Goal: Task Accomplishment & Management: Use online tool/utility

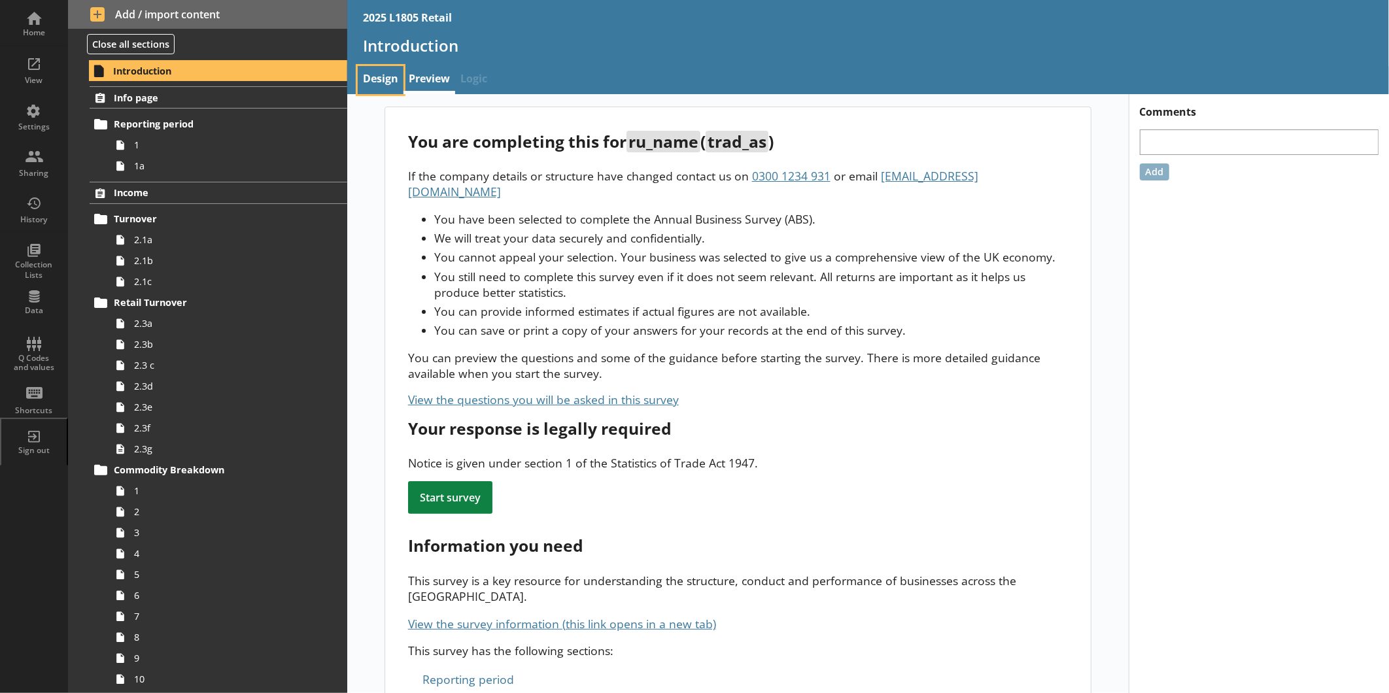
click at [375, 80] on link "Design" at bounding box center [381, 80] width 46 height 28
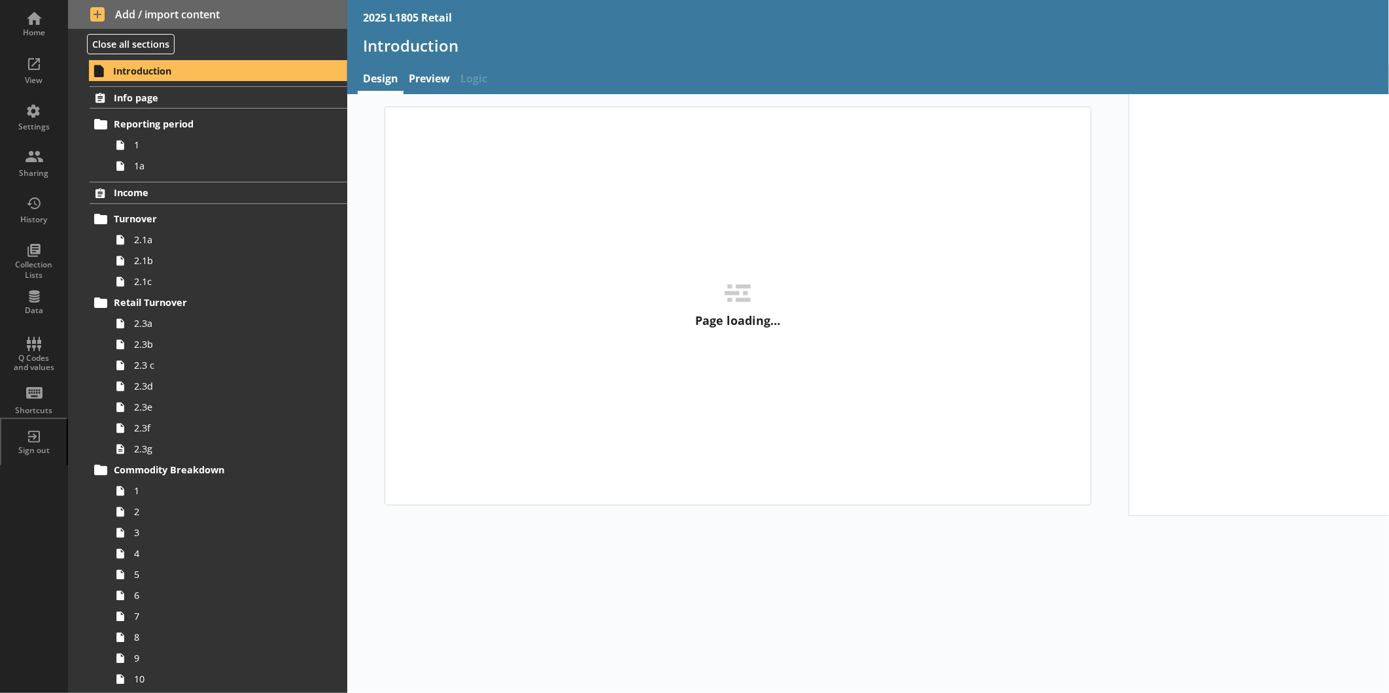
type textarea "x"
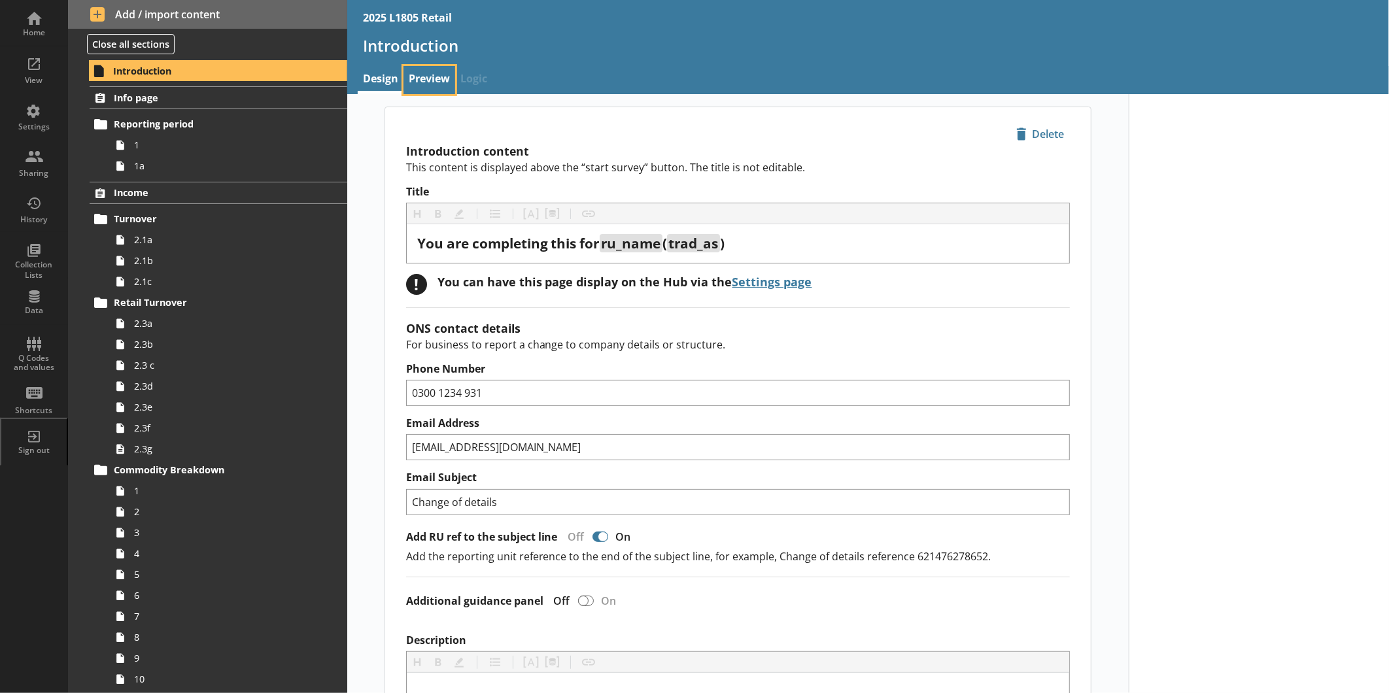
click at [428, 80] on link "Preview" at bounding box center [430, 80] width 52 height 28
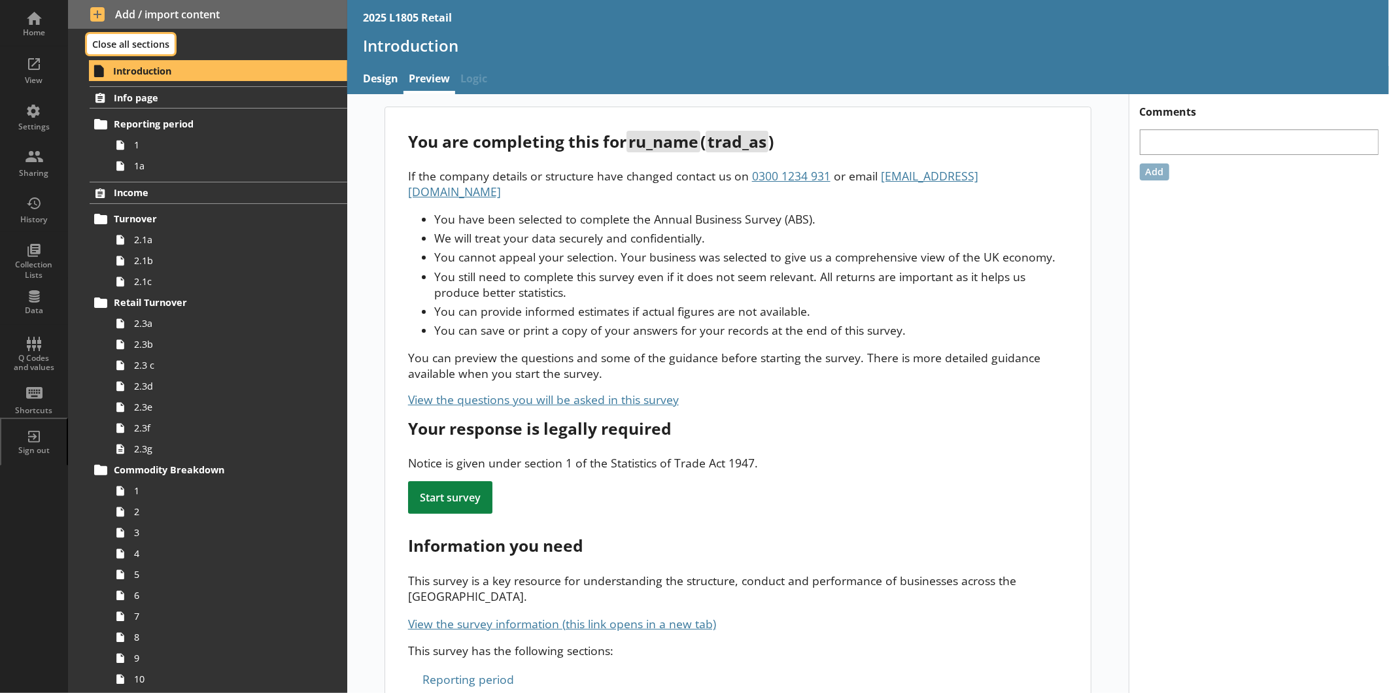
click at [165, 44] on button "Close all sections" at bounding box center [131, 44] width 88 height 20
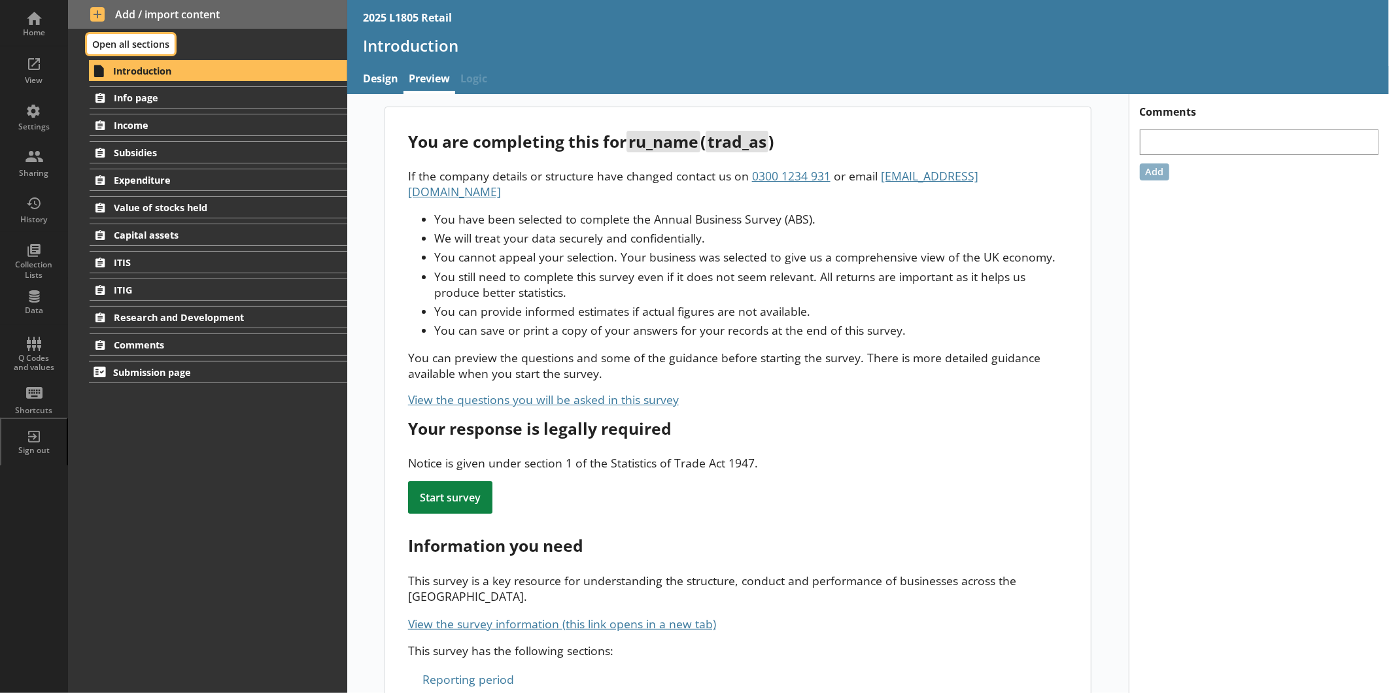
click at [165, 44] on button "Open all sections" at bounding box center [131, 44] width 88 height 20
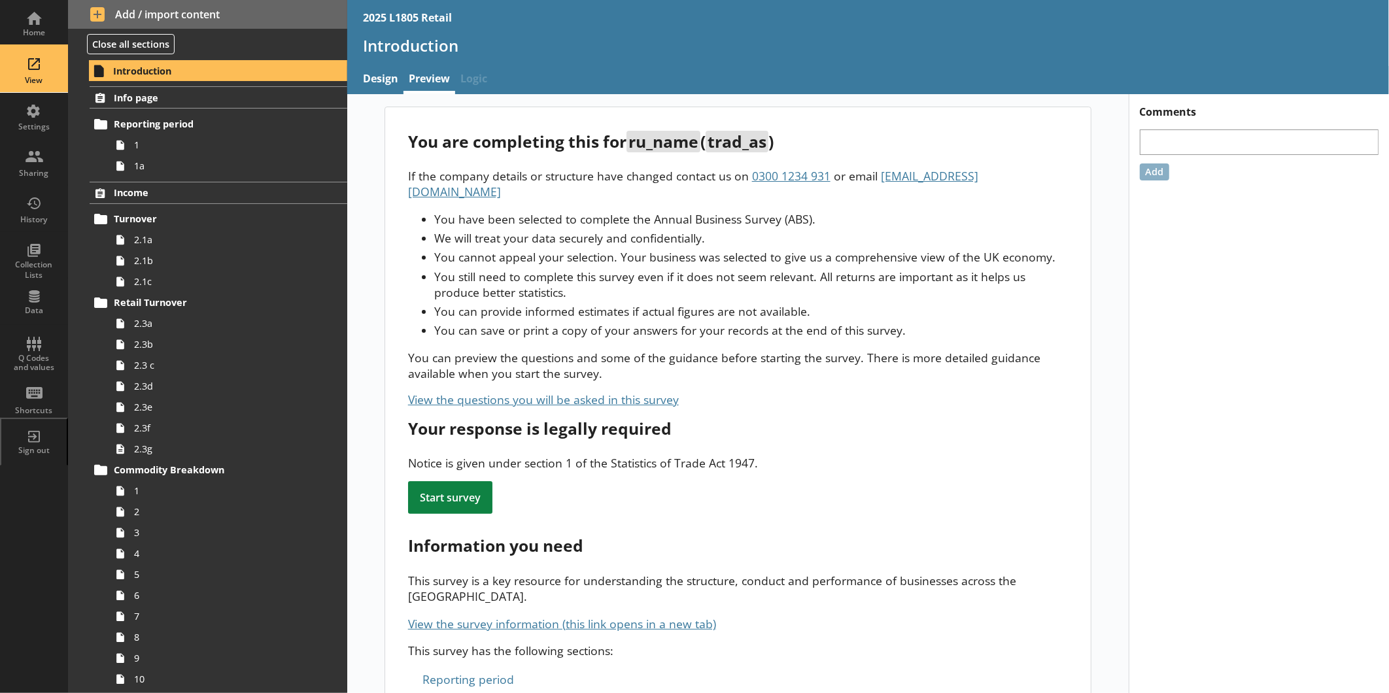
click at [52, 71] on div "View" at bounding box center [34, 69] width 46 height 46
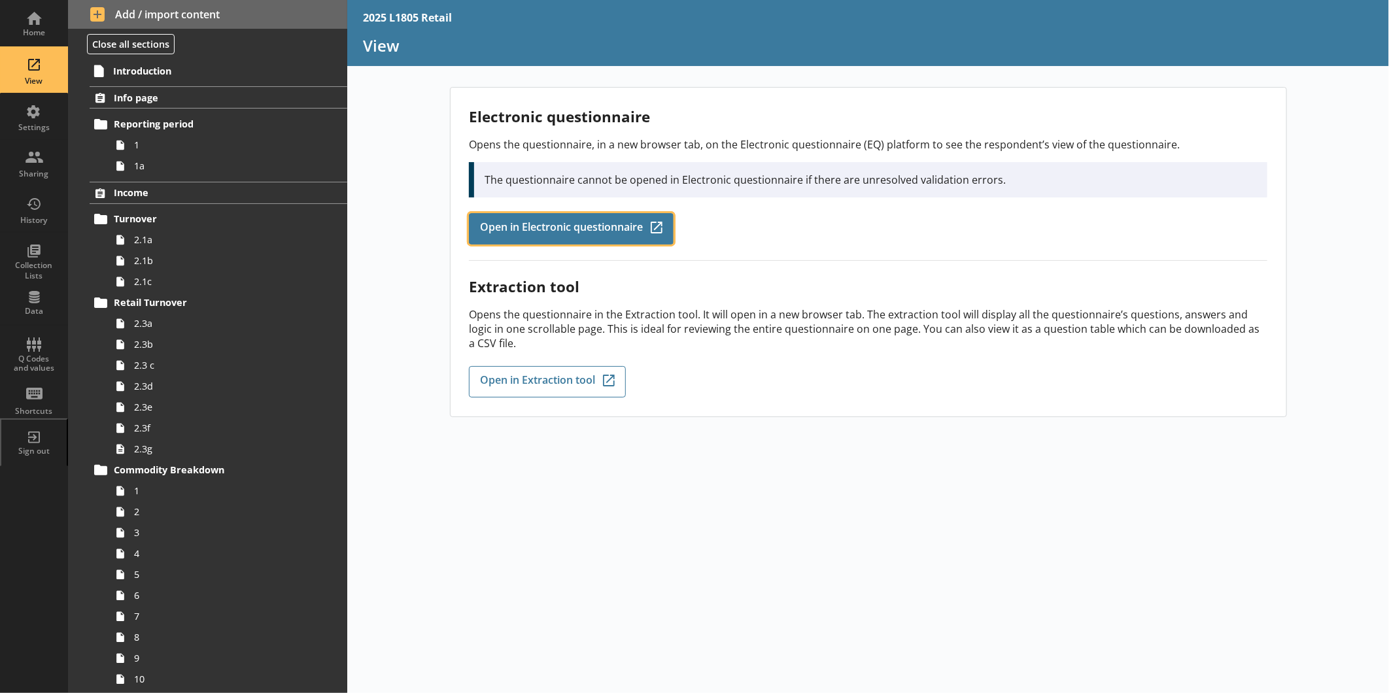
click at [602, 224] on span "Open in Electronic questionnaire" at bounding box center [561, 229] width 163 height 14
